Goal: Find specific page/section: Find specific page/section

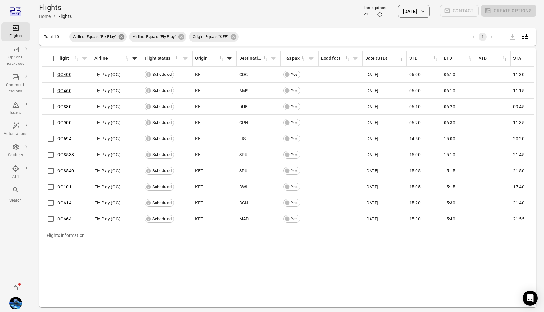
click at [123, 35] on icon at bounding box center [122, 37] width 6 height 6
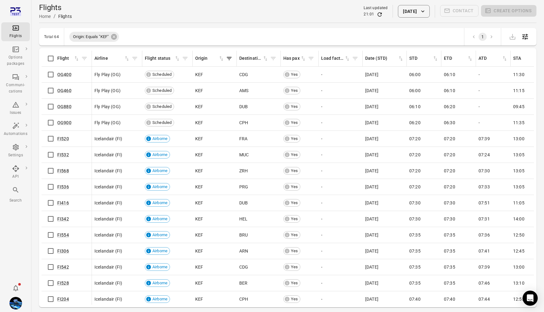
click at [123, 35] on div "Origin: Equals "KEF"" at bounding box center [94, 36] width 60 height 15
click at [117, 35] on icon at bounding box center [114, 37] width 6 height 6
click at [91, 37] on span "No active filters" at bounding box center [90, 37] width 37 height 6
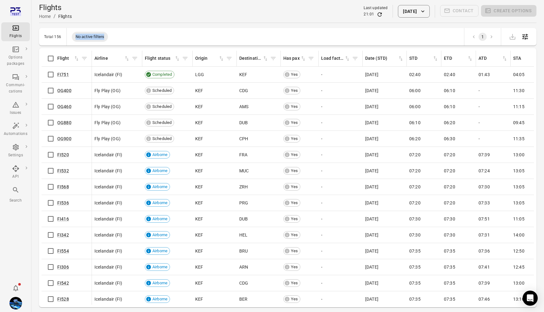
copy span "No active filters"
click at [95, 34] on span "No active filters" at bounding box center [90, 37] width 37 height 6
